Goal: Information Seeking & Learning: Learn about a topic

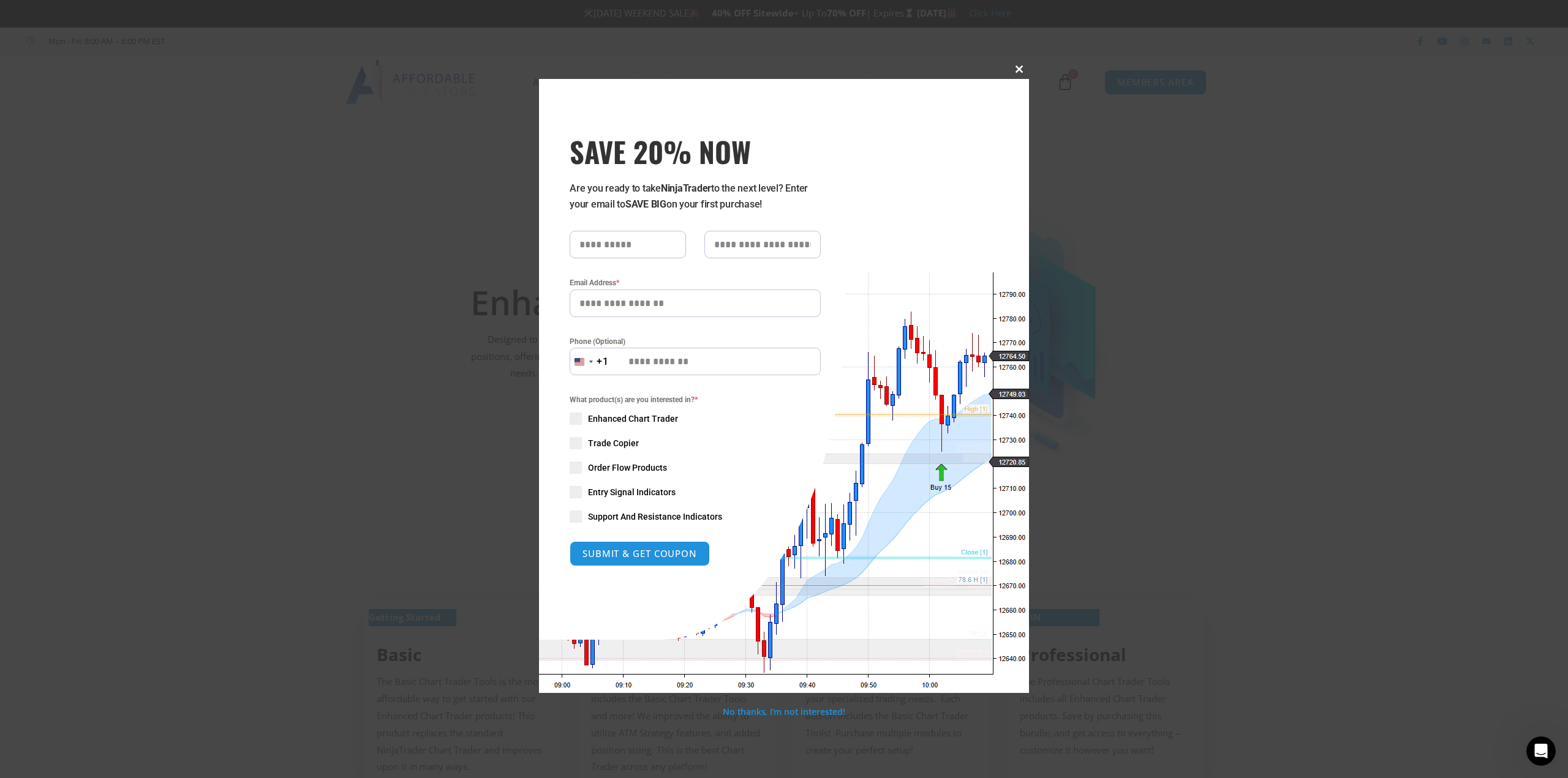
click at [1015, 66] on span at bounding box center [1019, 69] width 20 height 7
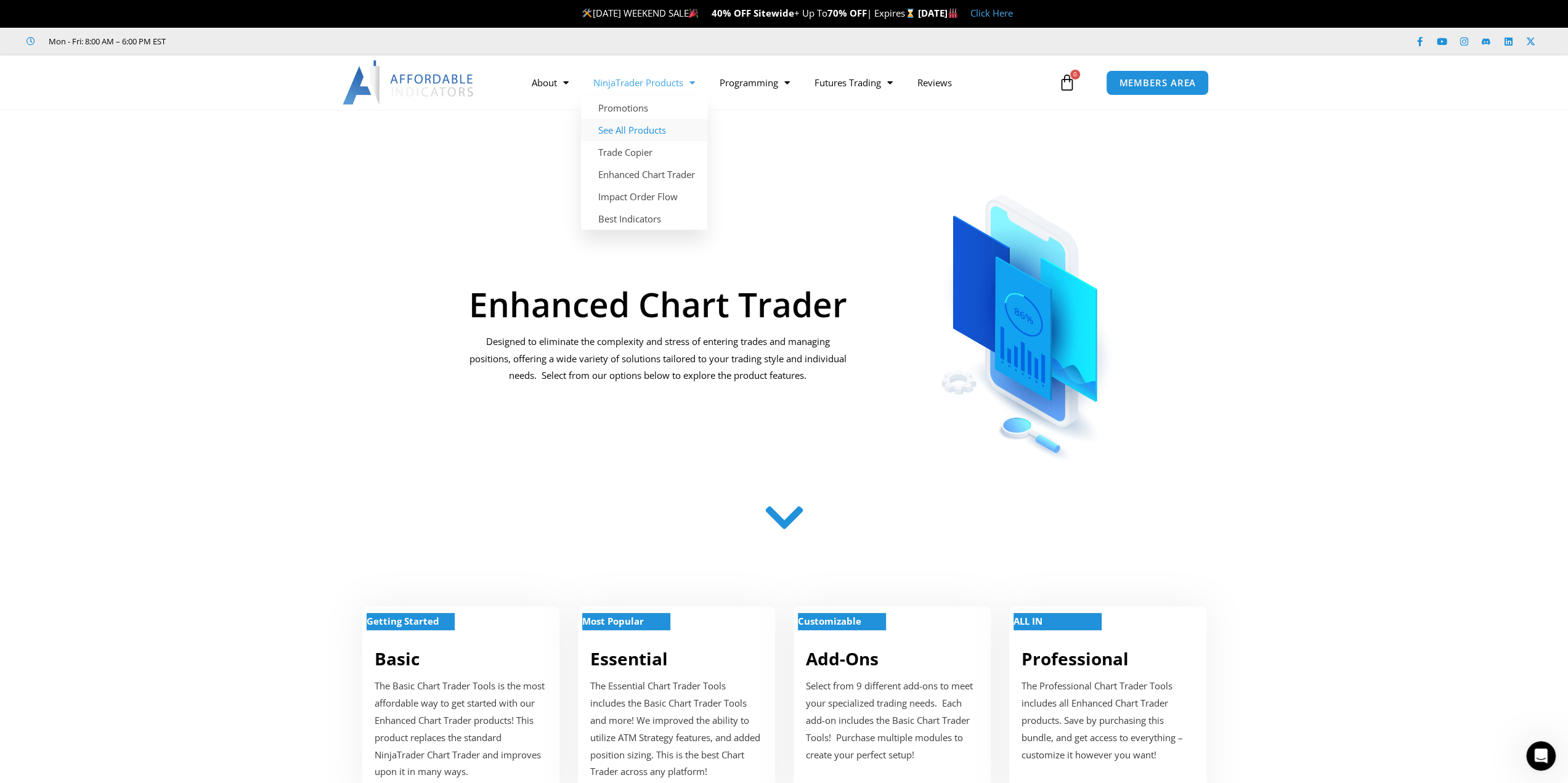
click at [640, 130] on link "See All Products" at bounding box center [644, 130] width 126 height 22
